Goal: Task Accomplishment & Management: Manage account settings

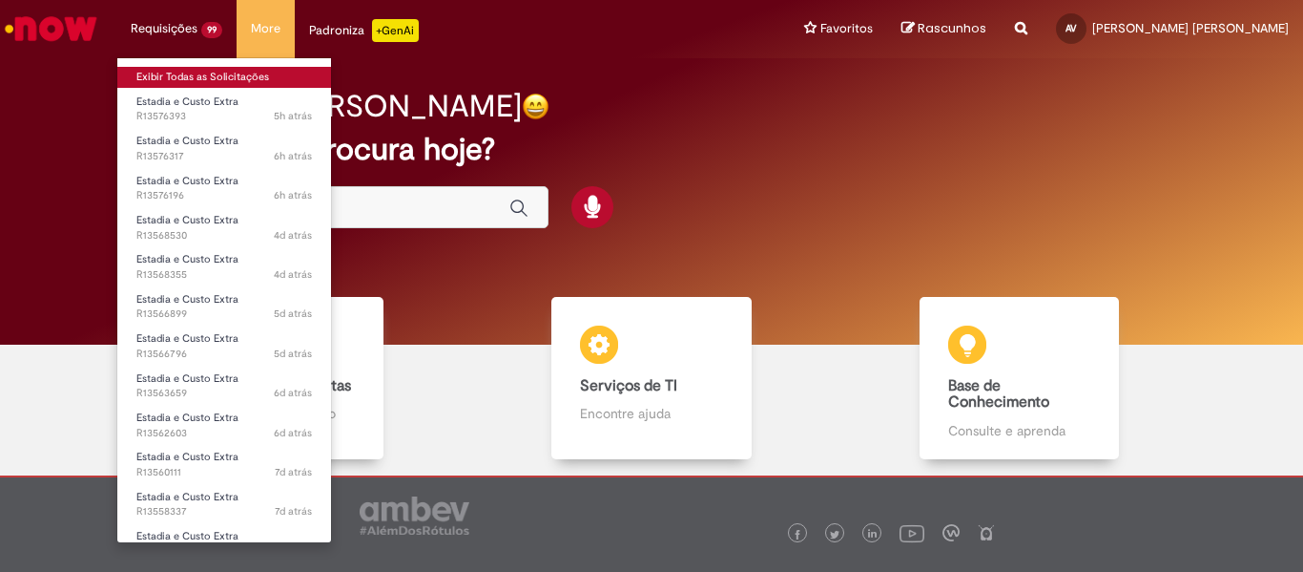
click at [213, 77] on link "Exibir Todas as Solicitações" at bounding box center [224, 77] width 214 height 21
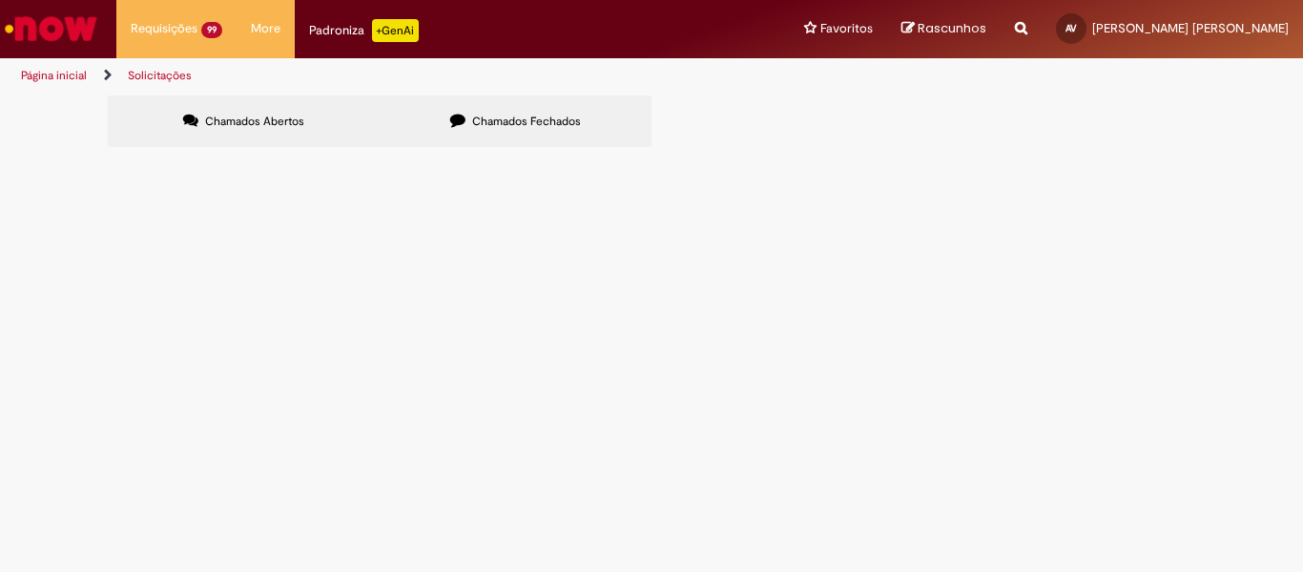
scroll to position [426, 0]
click at [0, 0] on link at bounding box center [0, 0] width 0 height 0
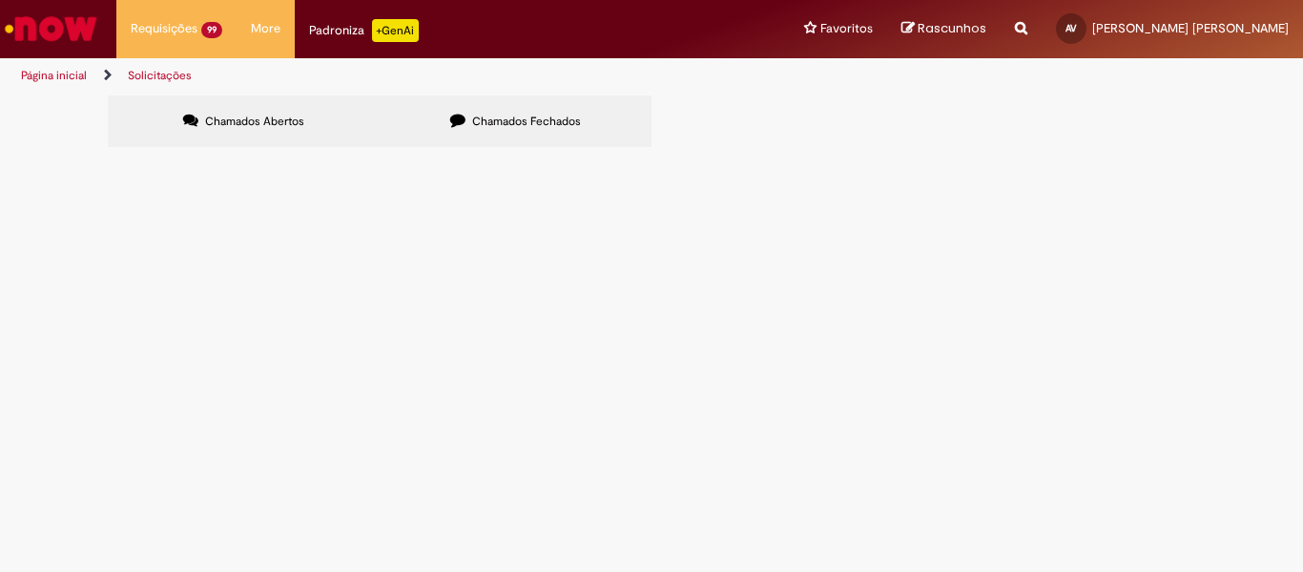
click at [0, 0] on link at bounding box center [0, 0] width 0 height 0
click at [0, 0] on icon at bounding box center [0, 0] width 0 height 0
click at [0, 0] on link at bounding box center [0, 0] width 0 height 0
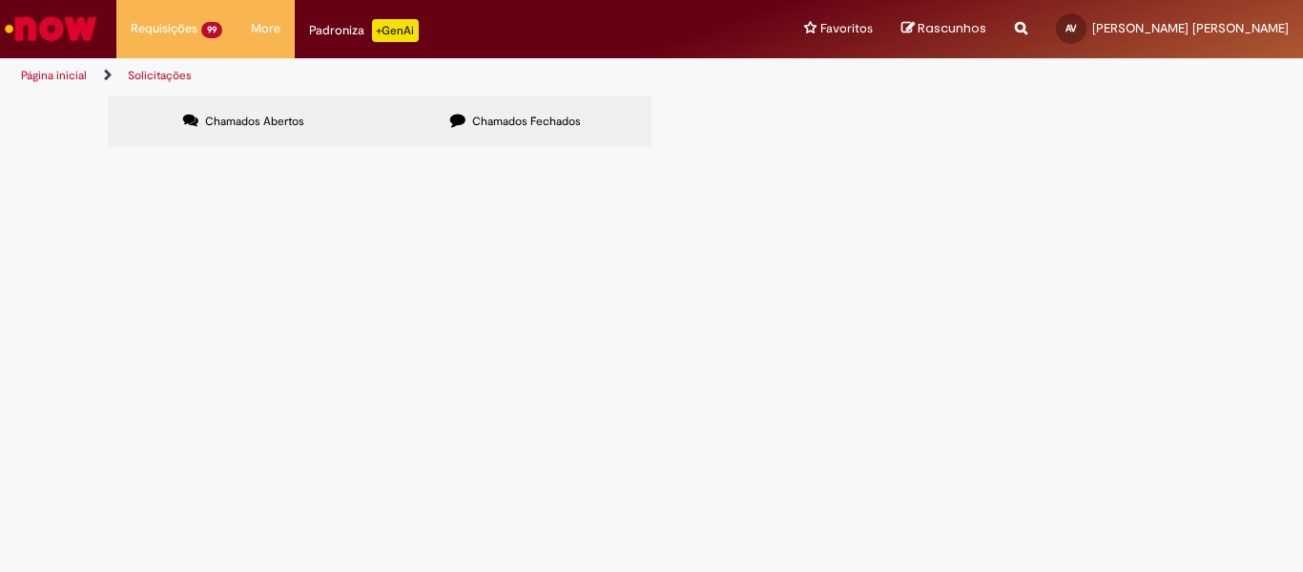
click at [0, 0] on link at bounding box center [0, 0] width 0 height 0
